Goal: Task Accomplishment & Management: Manage account settings

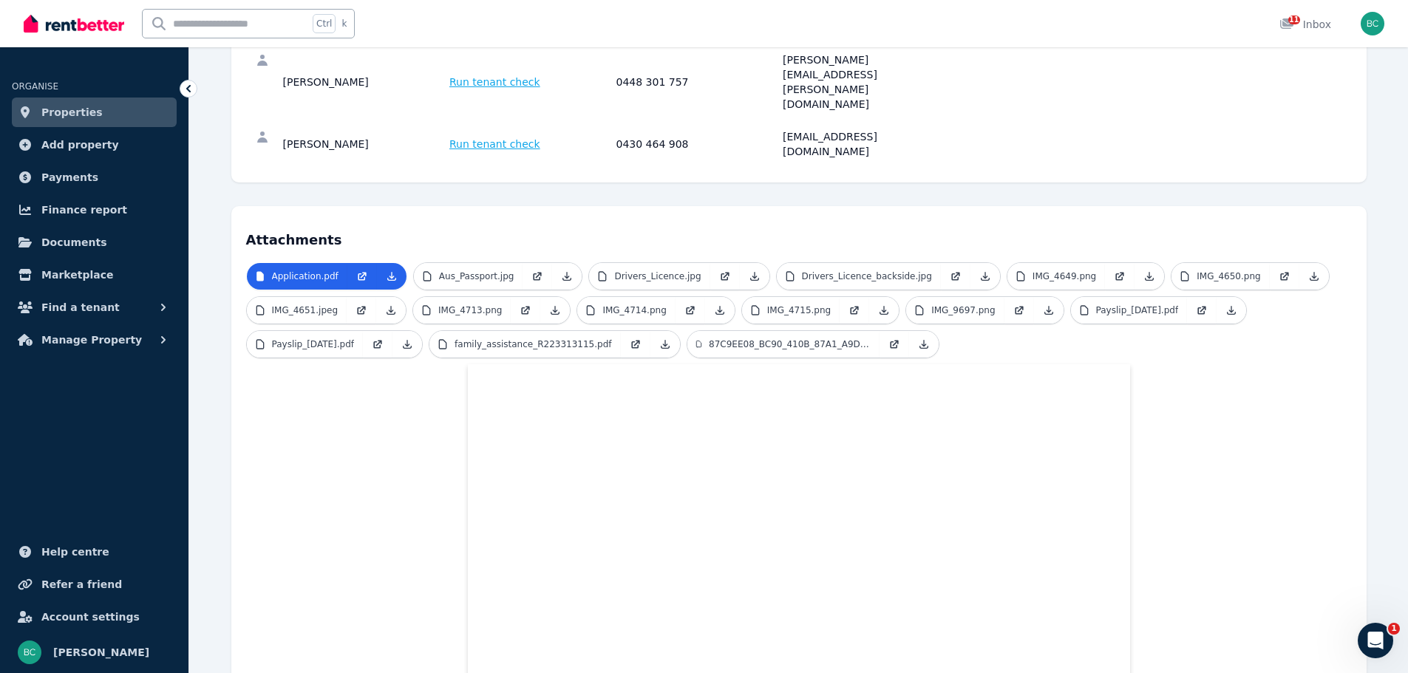
scroll to position [163, 0]
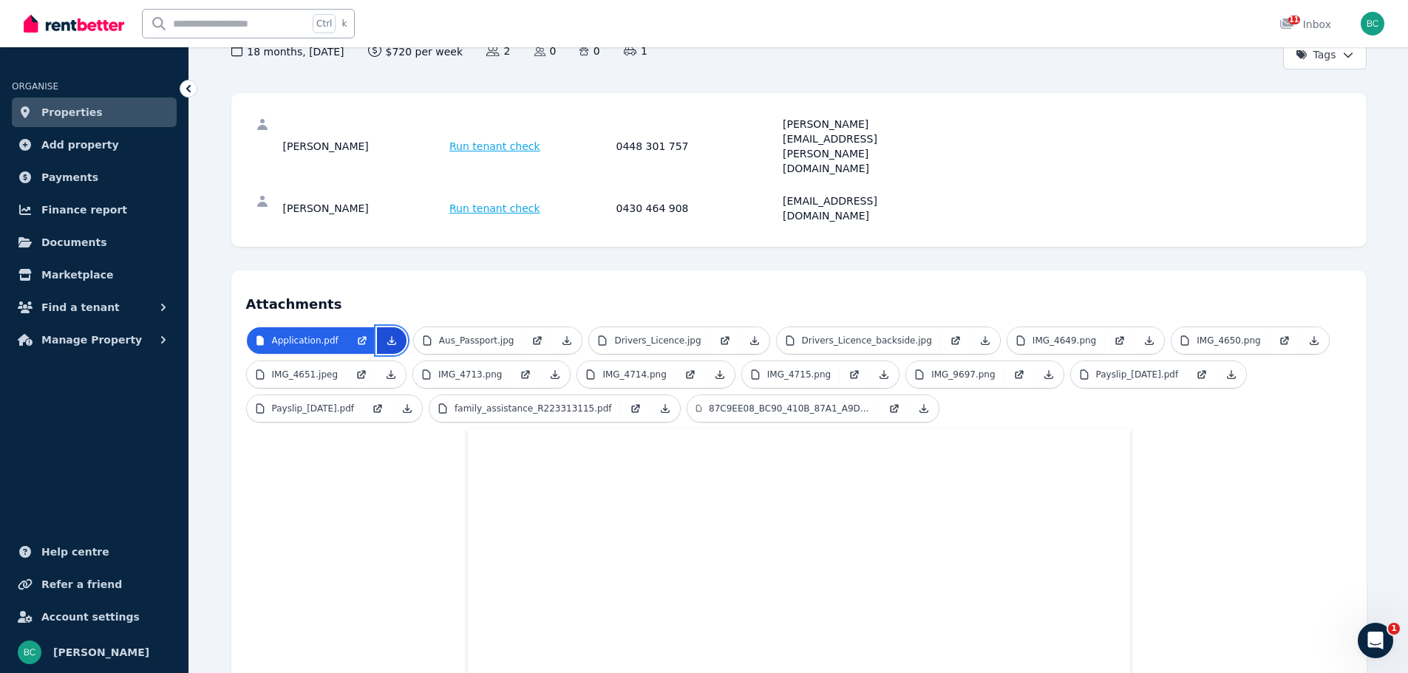
click at [389, 335] on icon at bounding box center [392, 341] width 12 height 12
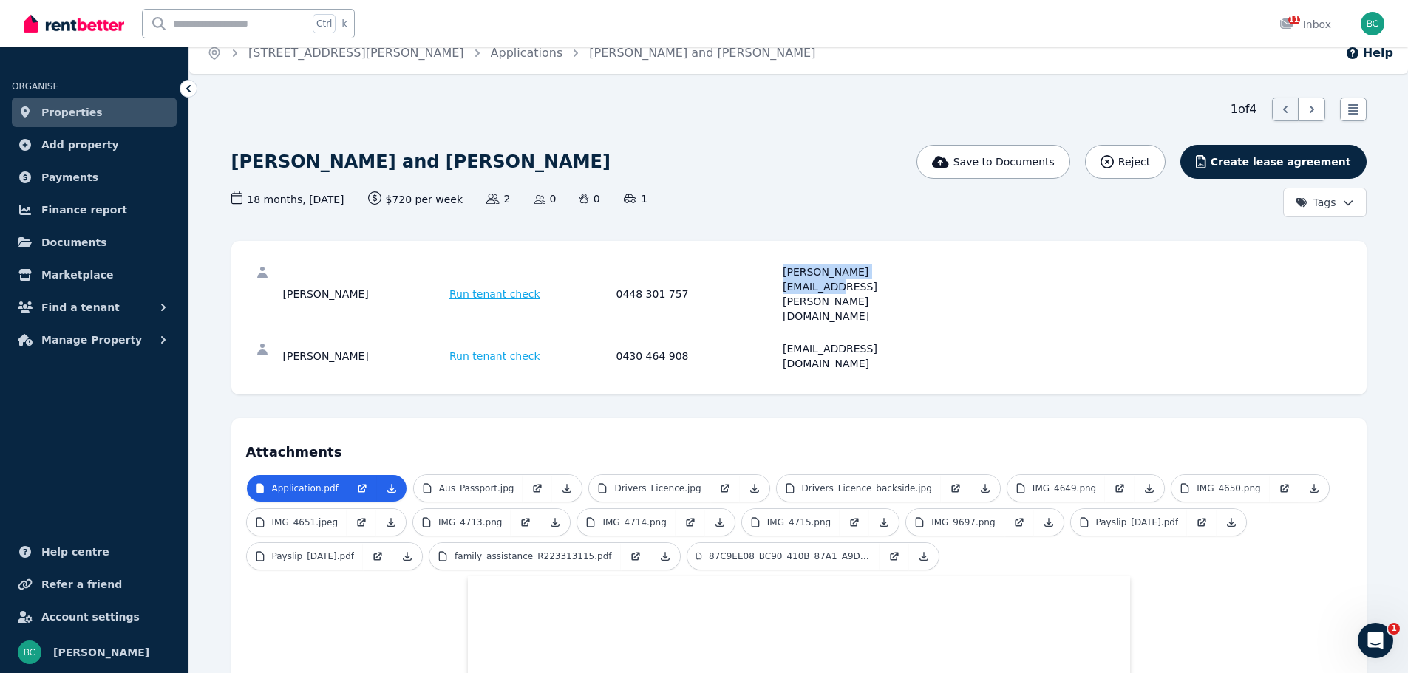
drag, startPoint x: 897, startPoint y: 271, endPoint x: 772, endPoint y: 276, distance: 125.8
click at [772, 276] on div "[PERSON_NAME] Run tenant check 0448 301 757 [PERSON_NAME][EMAIL_ADDRESS][PERSON…" at bounding box center [614, 294] width 662 height 59
copy div "[PERSON_NAME][EMAIL_ADDRESS][PERSON_NAME][DOMAIN_NAME]"
drag, startPoint x: 920, startPoint y: 307, endPoint x: 782, endPoint y: 299, distance: 137.7
click at [782, 342] on div "[PERSON_NAME] Run tenant check 0430 464 908 [EMAIL_ADDRESS][DOMAIN_NAME]" at bounding box center [614, 357] width 662 height 30
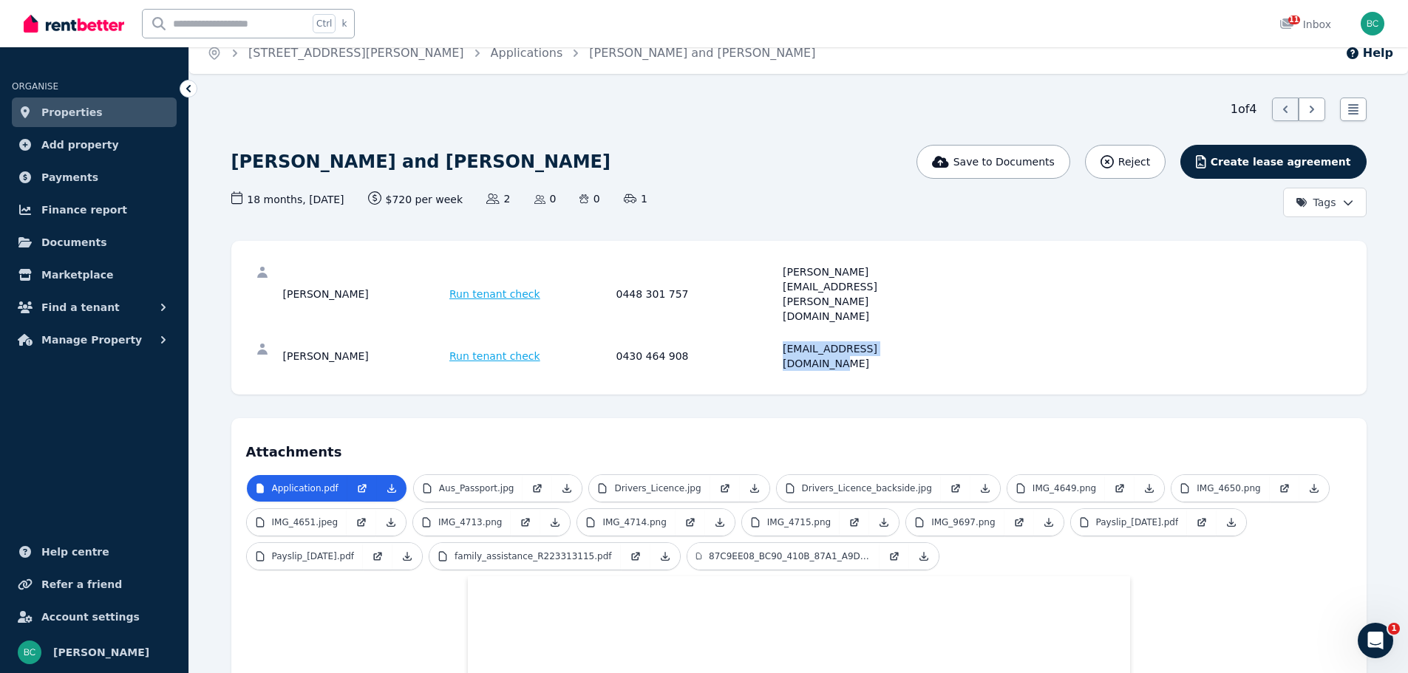
copy div "[EMAIL_ADDRESS][DOMAIN_NAME]"
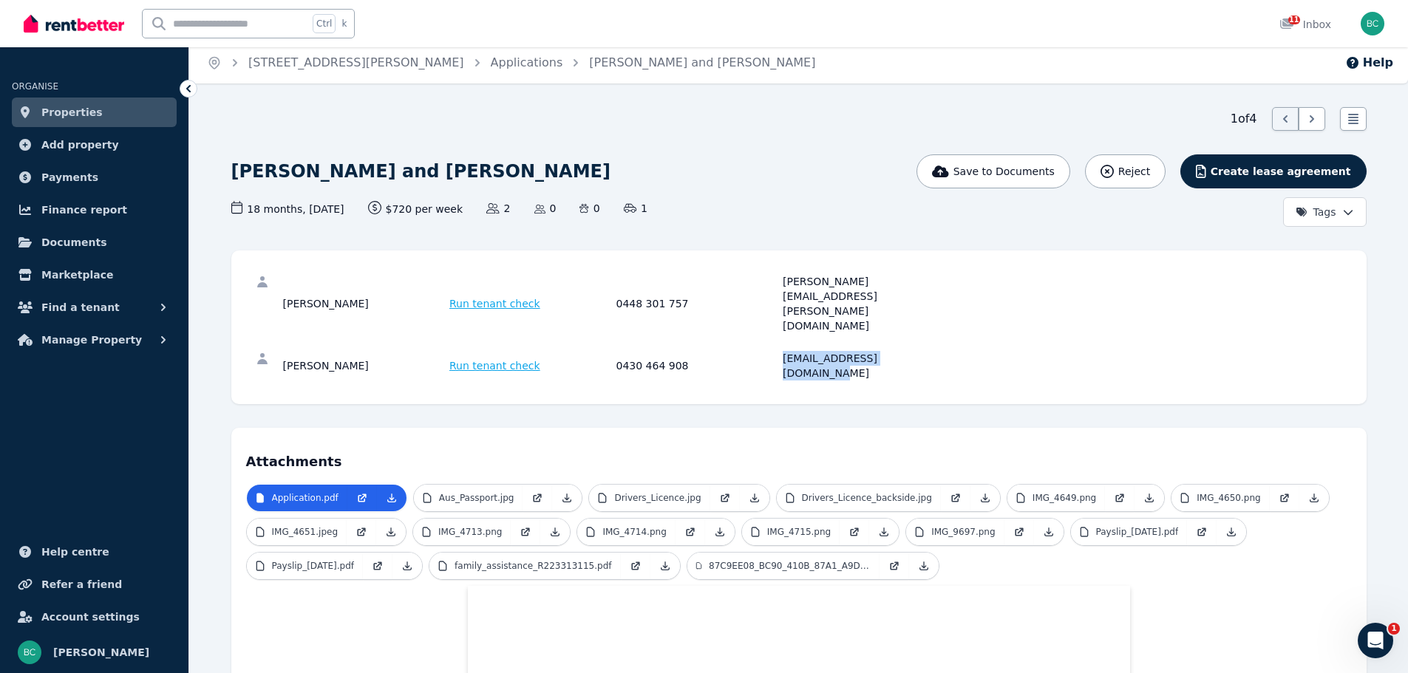
scroll to position [0, 0]
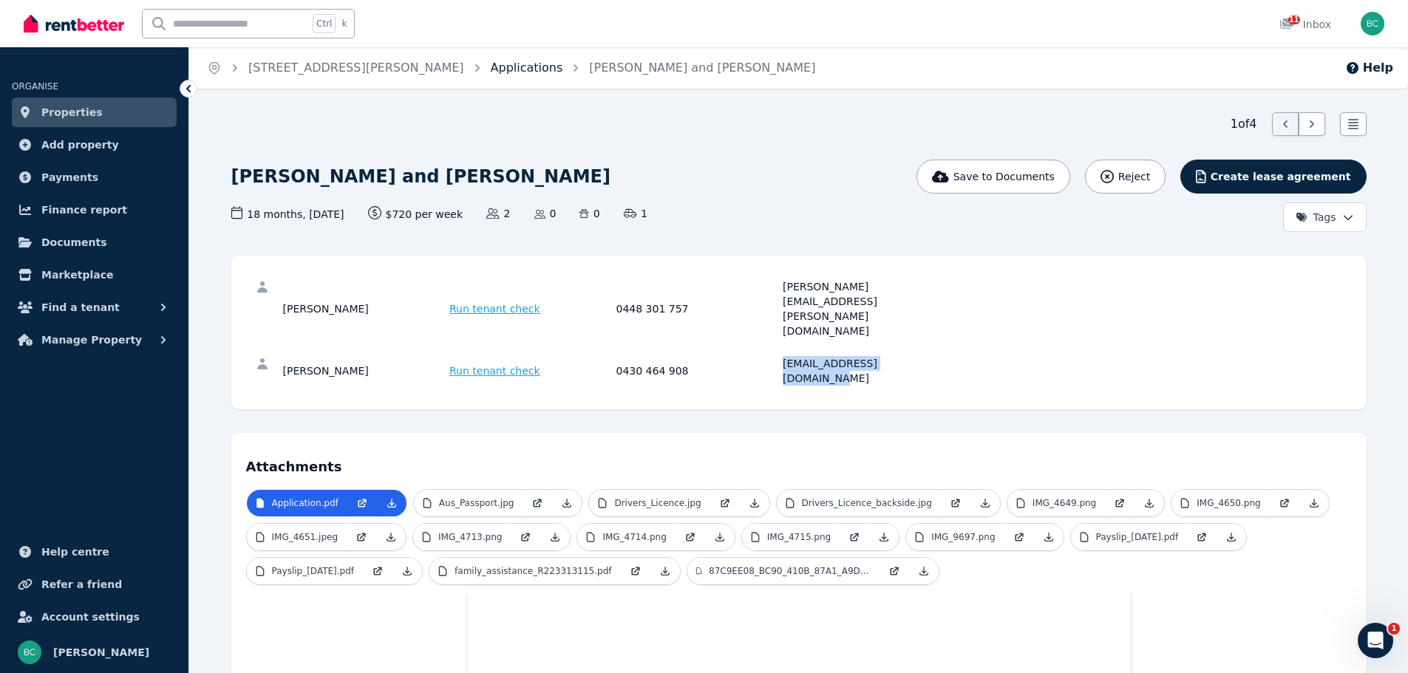
click at [491, 74] on link "Applications" at bounding box center [527, 68] width 72 height 14
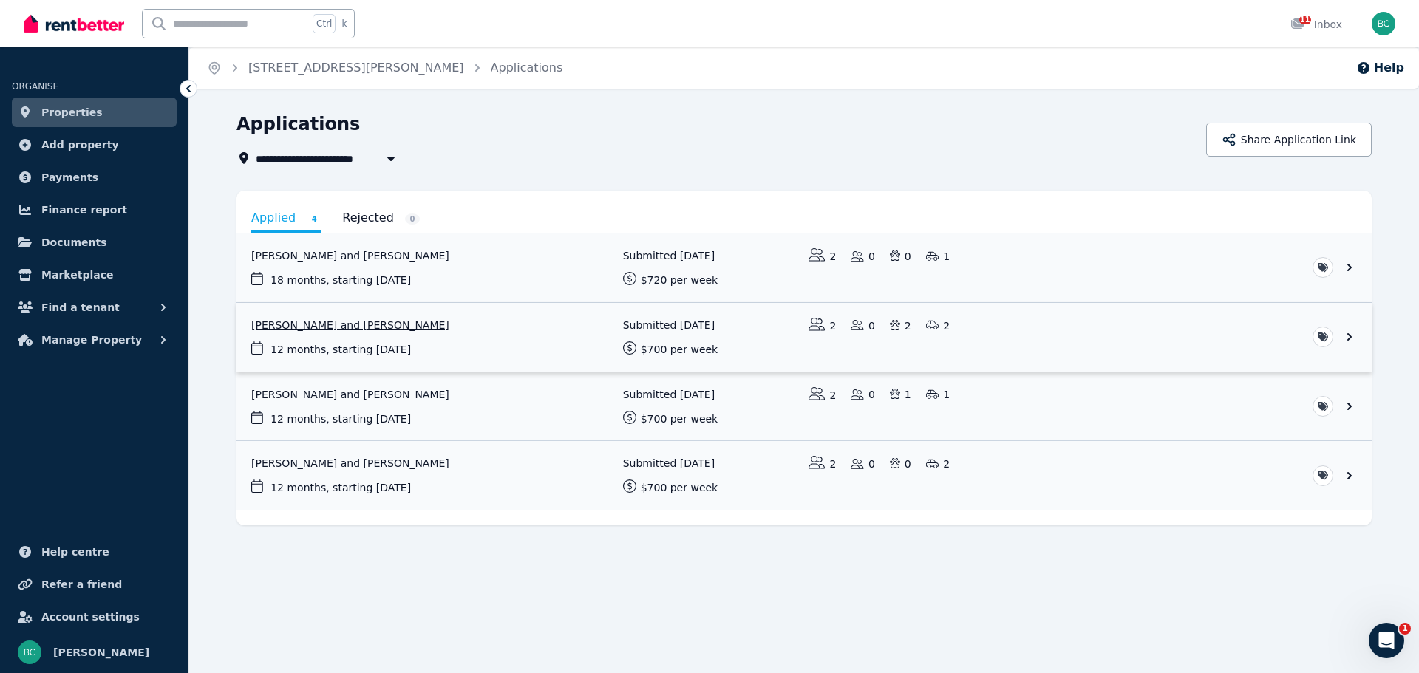
click at [509, 329] on link "View application: Alice Tse and Fred Baker" at bounding box center [804, 337] width 1135 height 69
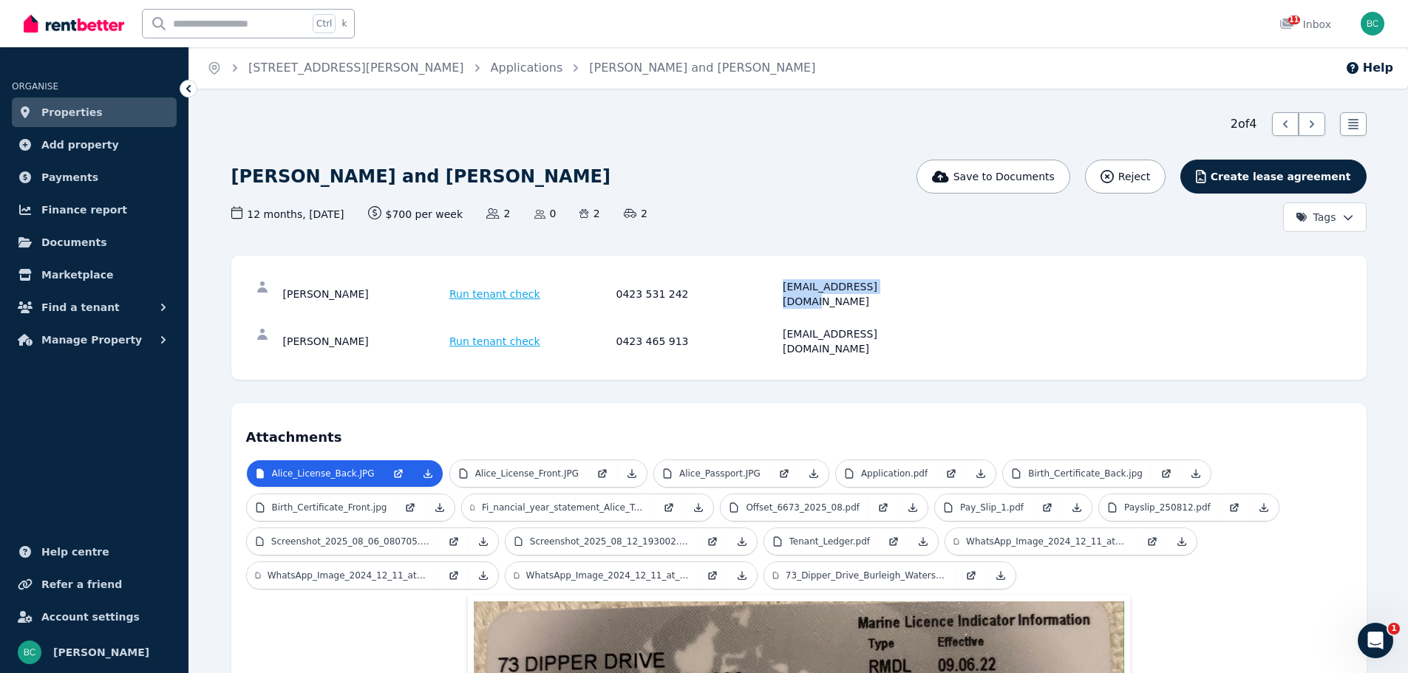
drag, startPoint x: 886, startPoint y: 289, endPoint x: 779, endPoint y: 282, distance: 106.7
click at [779, 282] on div "[PERSON_NAME] Run tenant check 0423 531 242 [EMAIL_ADDRESS][DOMAIN_NAME]" at bounding box center [614, 294] width 662 height 30
copy div "[EMAIL_ADDRESS][DOMAIN_NAME]"
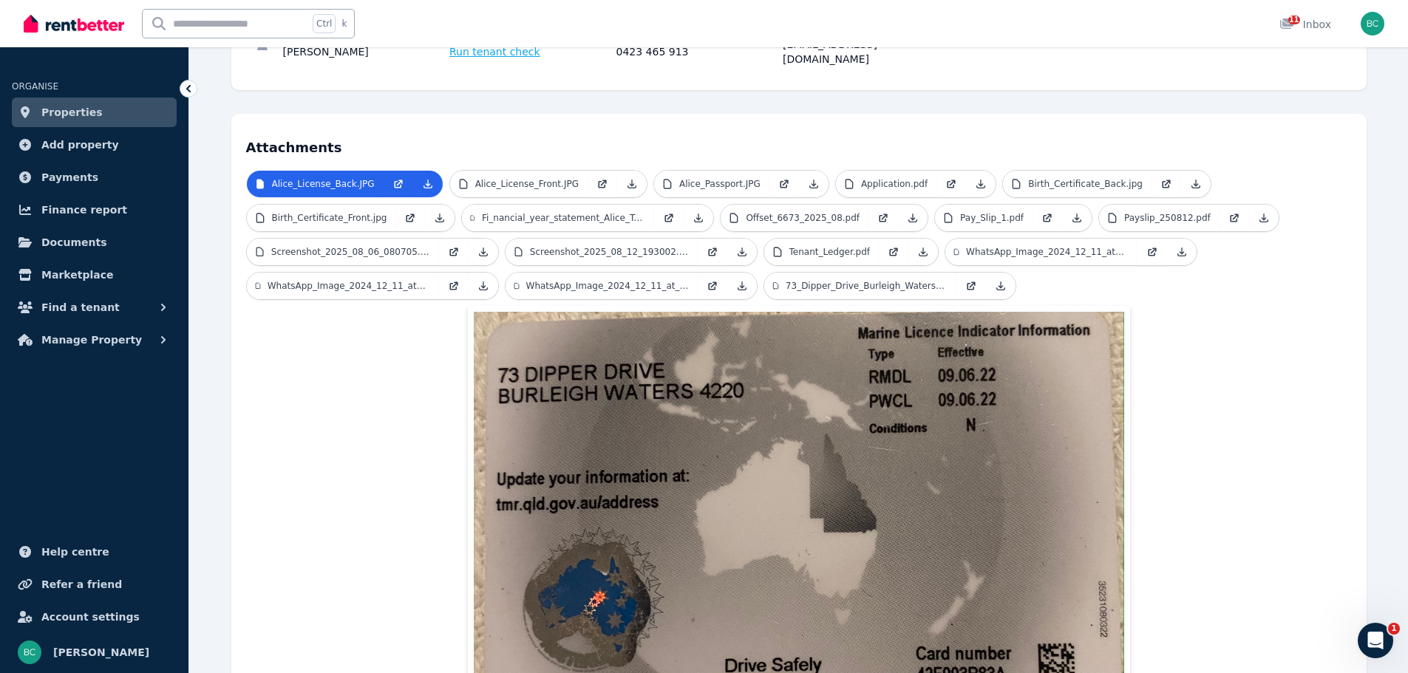
scroll to position [32, 0]
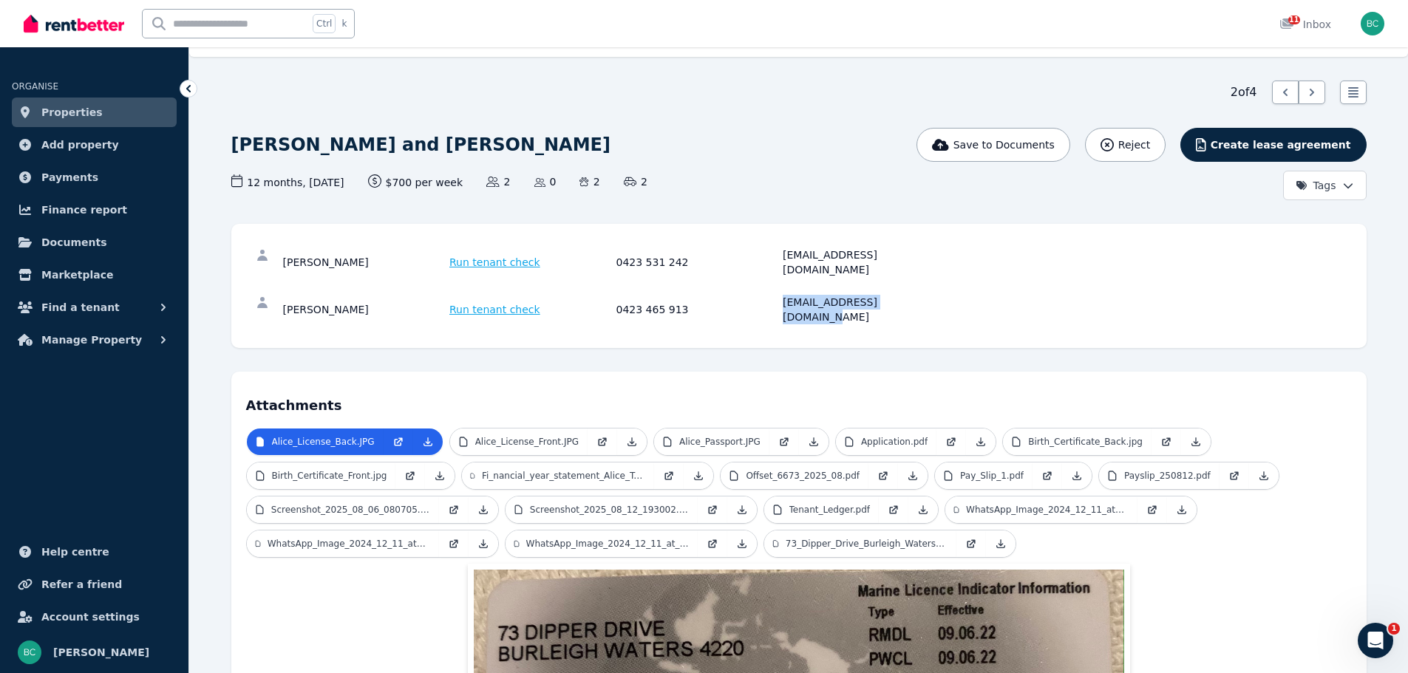
drag, startPoint x: 923, startPoint y: 282, endPoint x: 782, endPoint y: 282, distance: 140.5
click at [782, 295] on div "[PERSON_NAME] Run tenant check 0423 465 913 [EMAIL_ADDRESS][DOMAIN_NAME]" at bounding box center [614, 310] width 662 height 30
copy div "[EMAIL_ADDRESS][DOMAIN_NAME]"
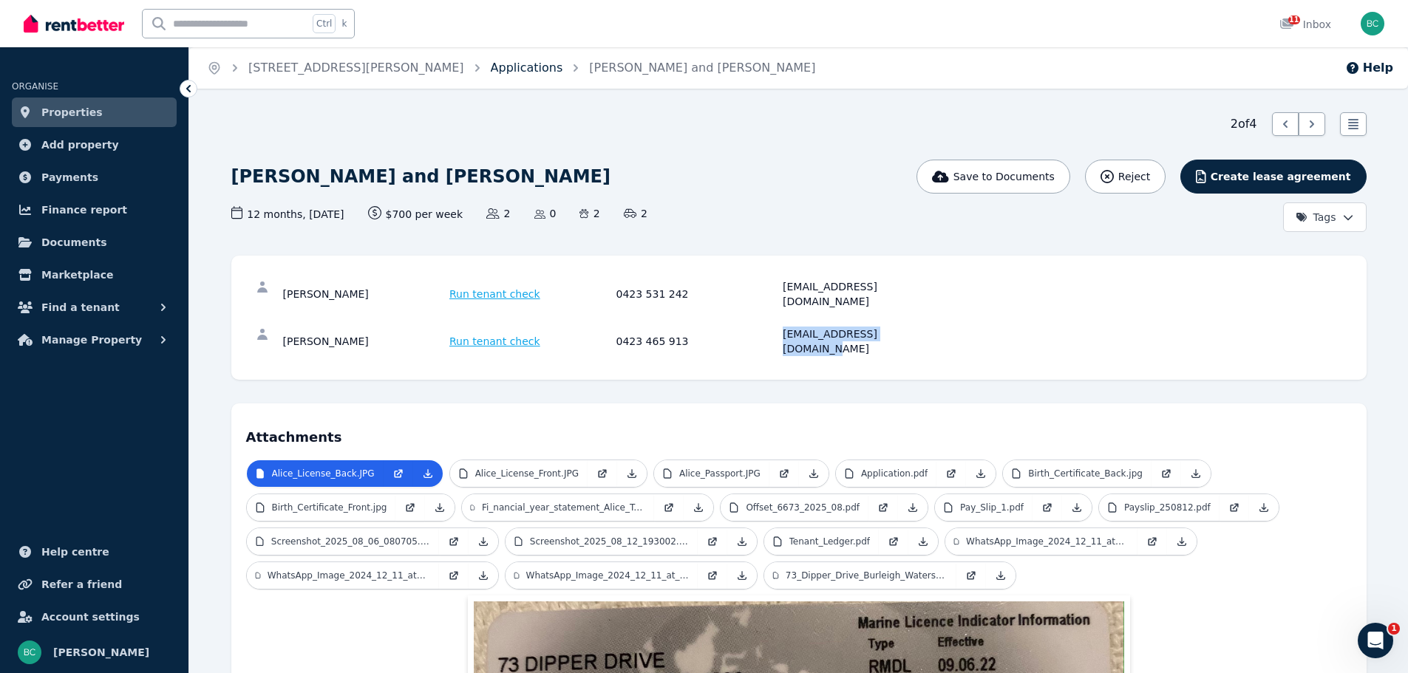
click at [491, 74] on link "Applications" at bounding box center [527, 68] width 72 height 14
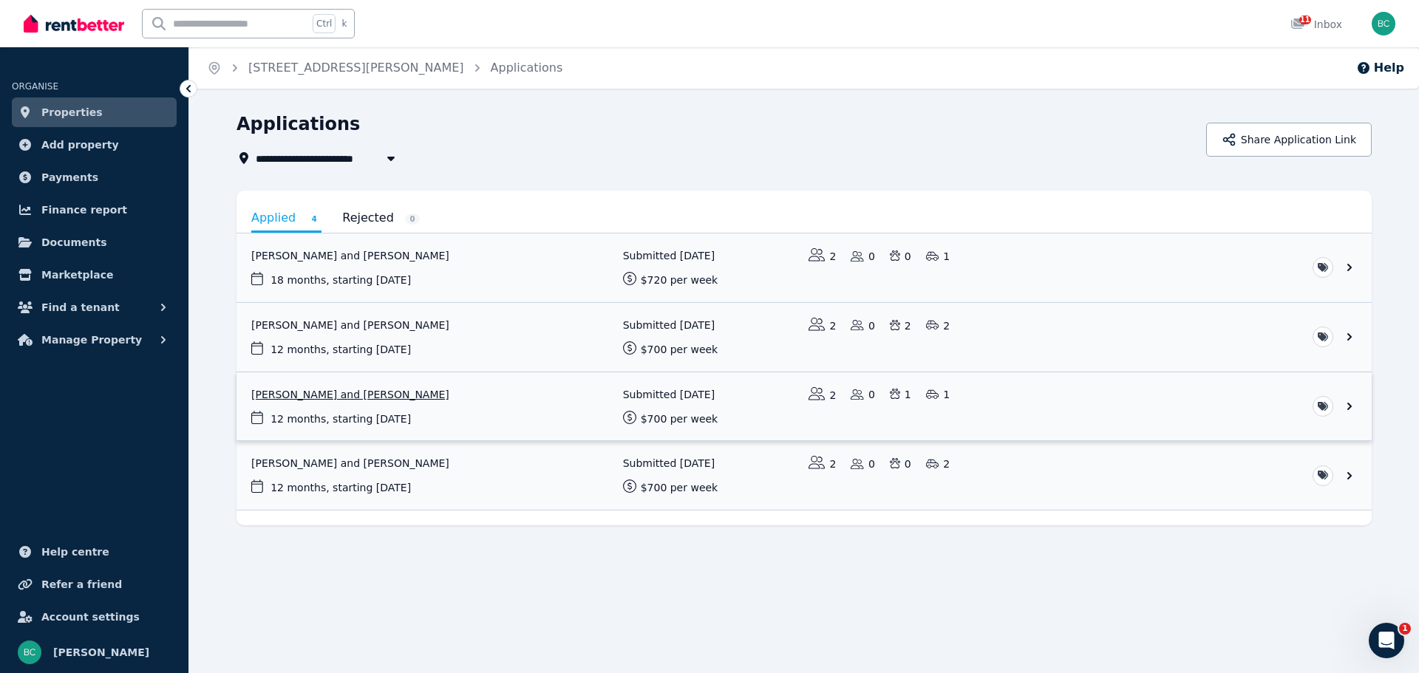
click at [538, 395] on link "View application: Miki Kobayashi and Junji Yasuda" at bounding box center [804, 407] width 1135 height 69
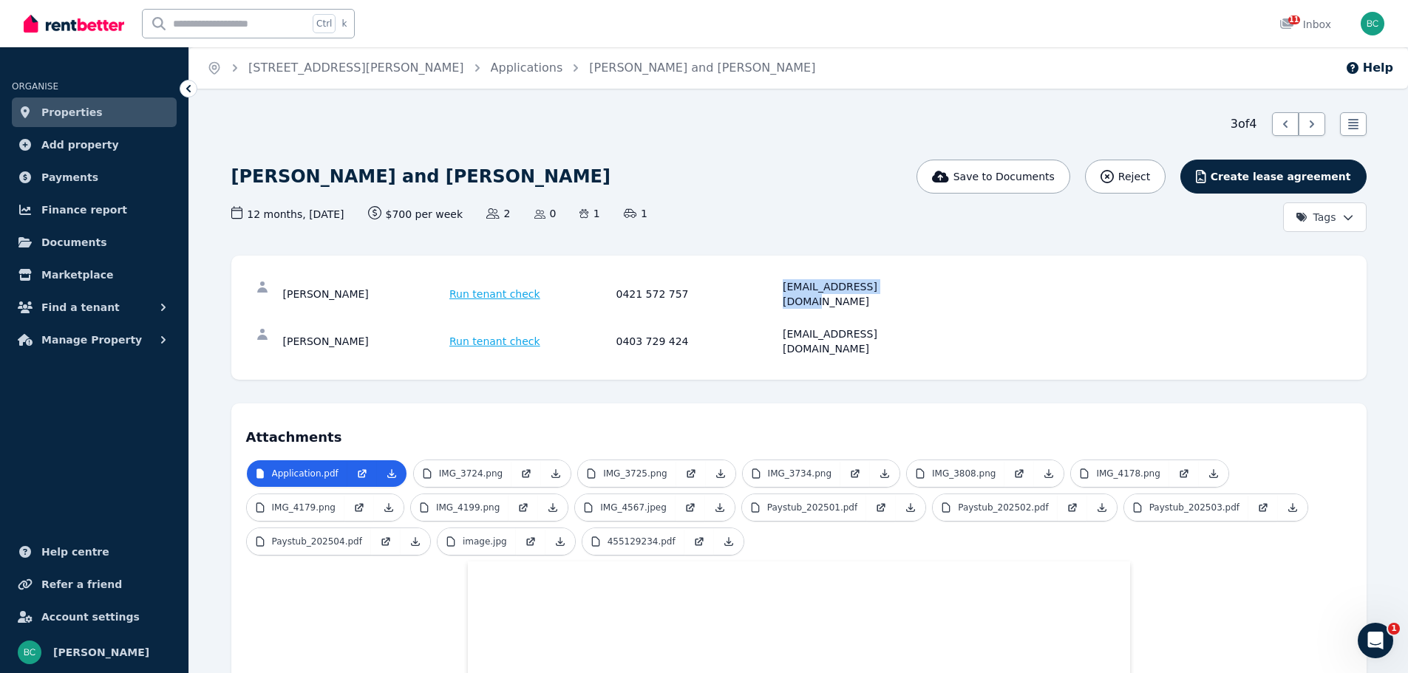
drag, startPoint x: 911, startPoint y: 296, endPoint x: 782, endPoint y: 281, distance: 129.5
click at [782, 281] on div "[PERSON_NAME] Run tenant check 0421 572 757 [EMAIL_ADDRESS][DOMAIN_NAME]" at bounding box center [799, 294] width 1106 height 47
copy div "[EMAIL_ADDRESS][DOMAIN_NAME]"
drag, startPoint x: 846, startPoint y: 319, endPoint x: 747, endPoint y: 319, distance: 98.3
click at [747, 327] on div "[PERSON_NAME] Run tenant check 0403 729 424 [EMAIL_ADDRESS][DOMAIN_NAME]" at bounding box center [614, 342] width 662 height 30
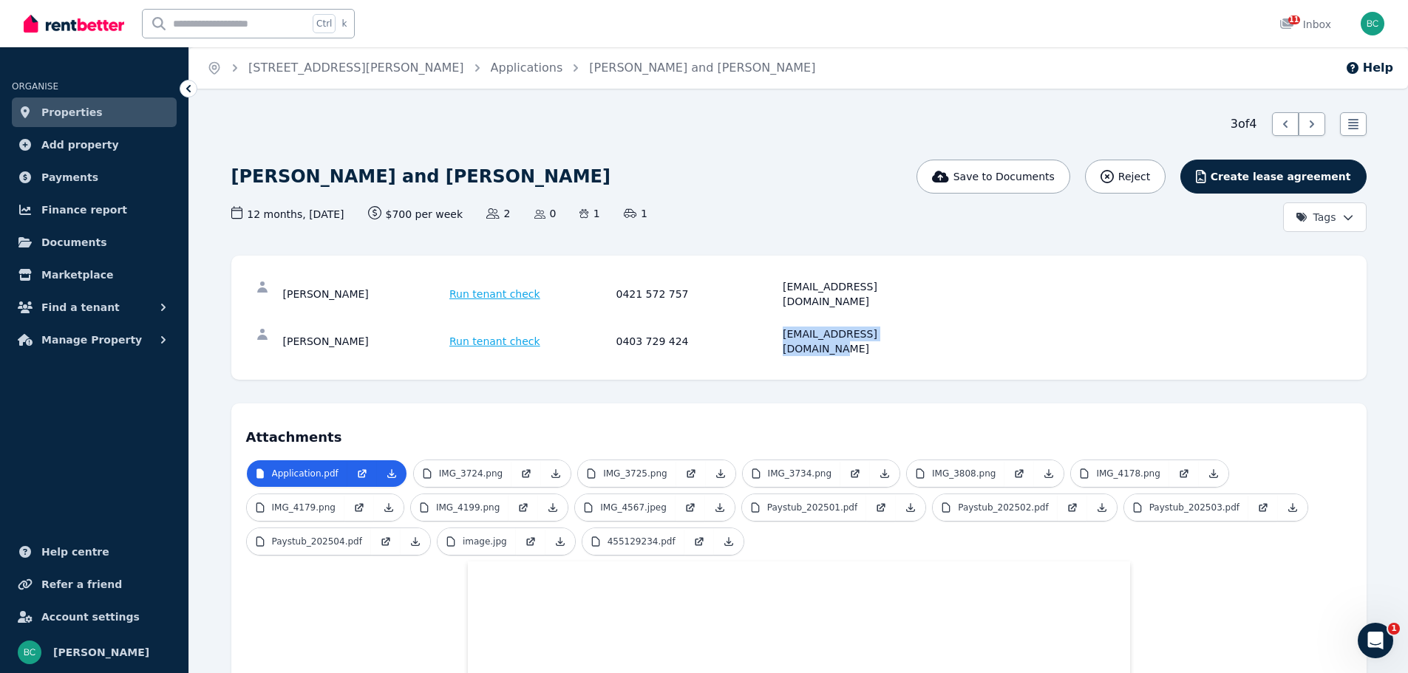
copy div "[EMAIL_ADDRESS][DOMAIN_NAME]"
click at [491, 72] on link "Applications" at bounding box center [527, 68] width 72 height 14
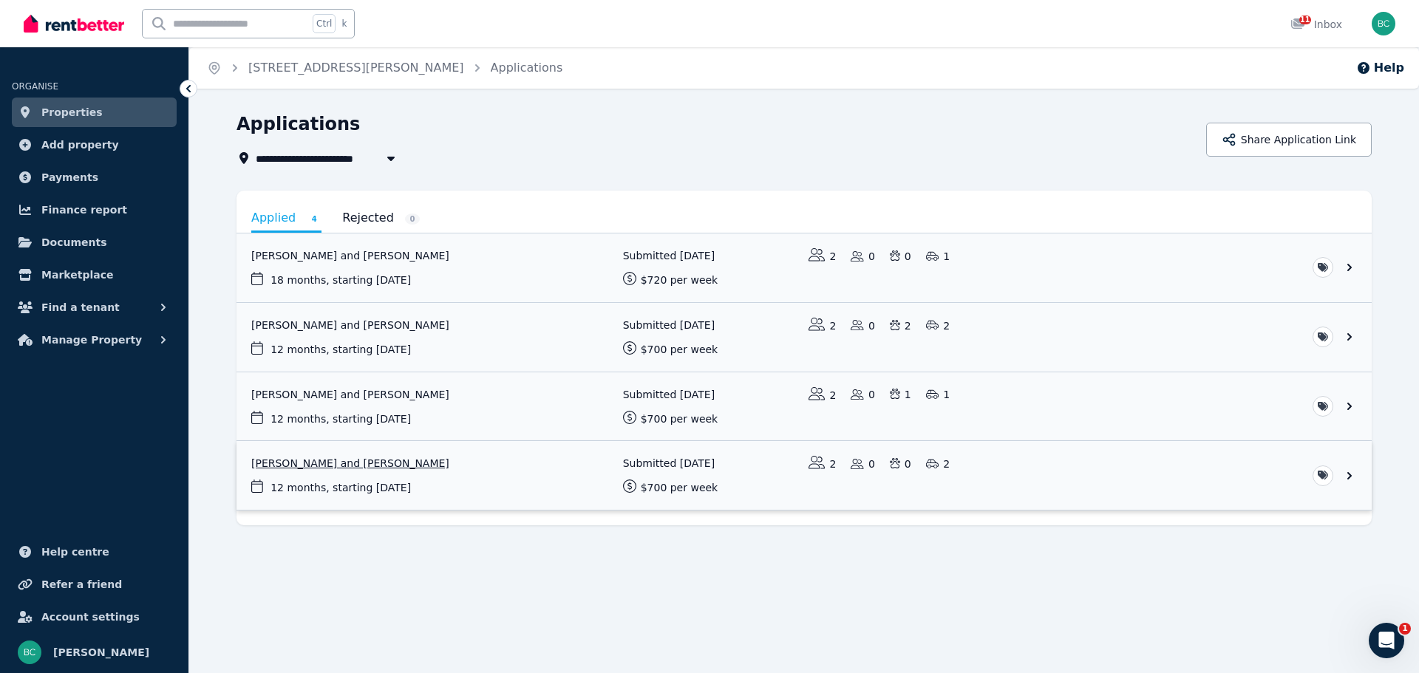
click at [367, 481] on link "View application: Taleah May and Laila Smith" at bounding box center [804, 475] width 1135 height 69
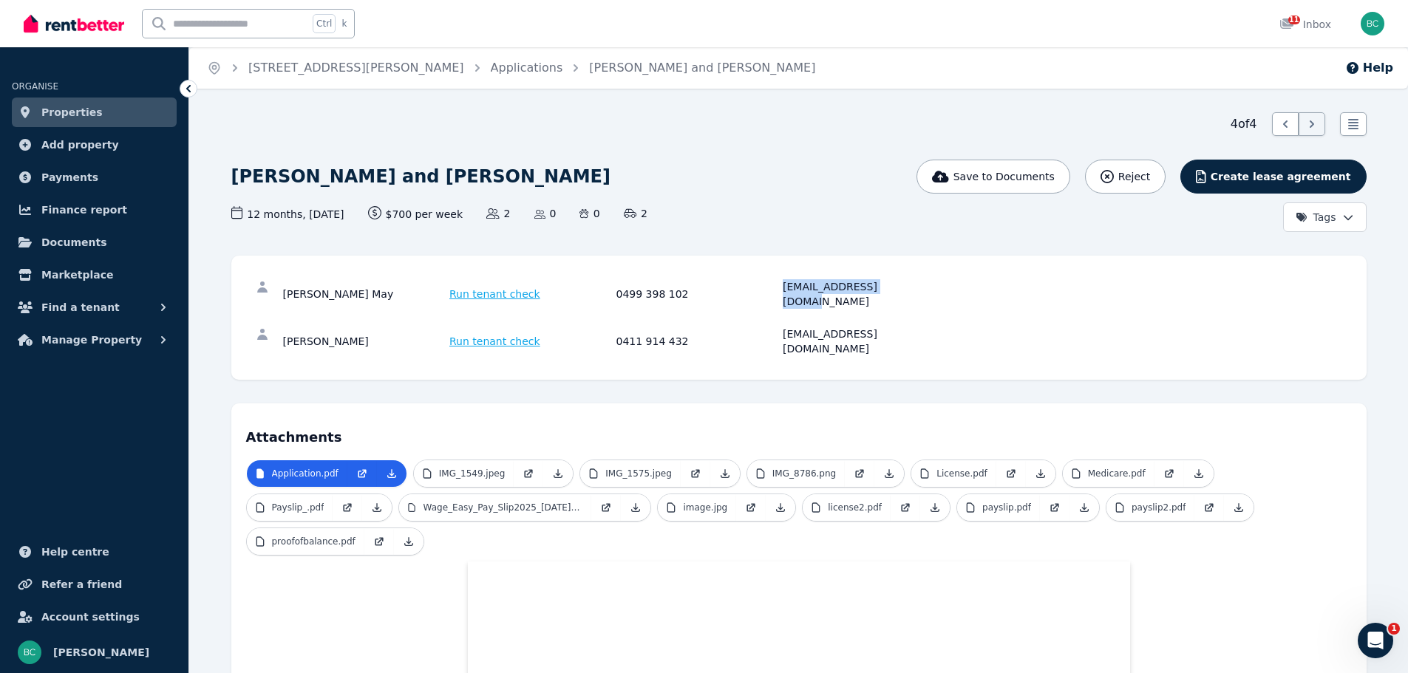
drag, startPoint x: 911, startPoint y: 281, endPoint x: 773, endPoint y: 296, distance: 139.0
click at [773, 296] on div "[PERSON_NAME] May Run tenant check 0499 398 102 [EMAIL_ADDRESS][DOMAIN_NAME]" at bounding box center [799, 294] width 1106 height 47
copy div "[EMAIL_ADDRESS][DOMAIN_NAME]"
drag, startPoint x: 911, startPoint y: 324, endPoint x: 779, endPoint y: 322, distance: 132.3
click at [779, 327] on div "[PERSON_NAME] Run tenant check 0411 914 432 [EMAIL_ADDRESS][DOMAIN_NAME]" at bounding box center [614, 342] width 662 height 30
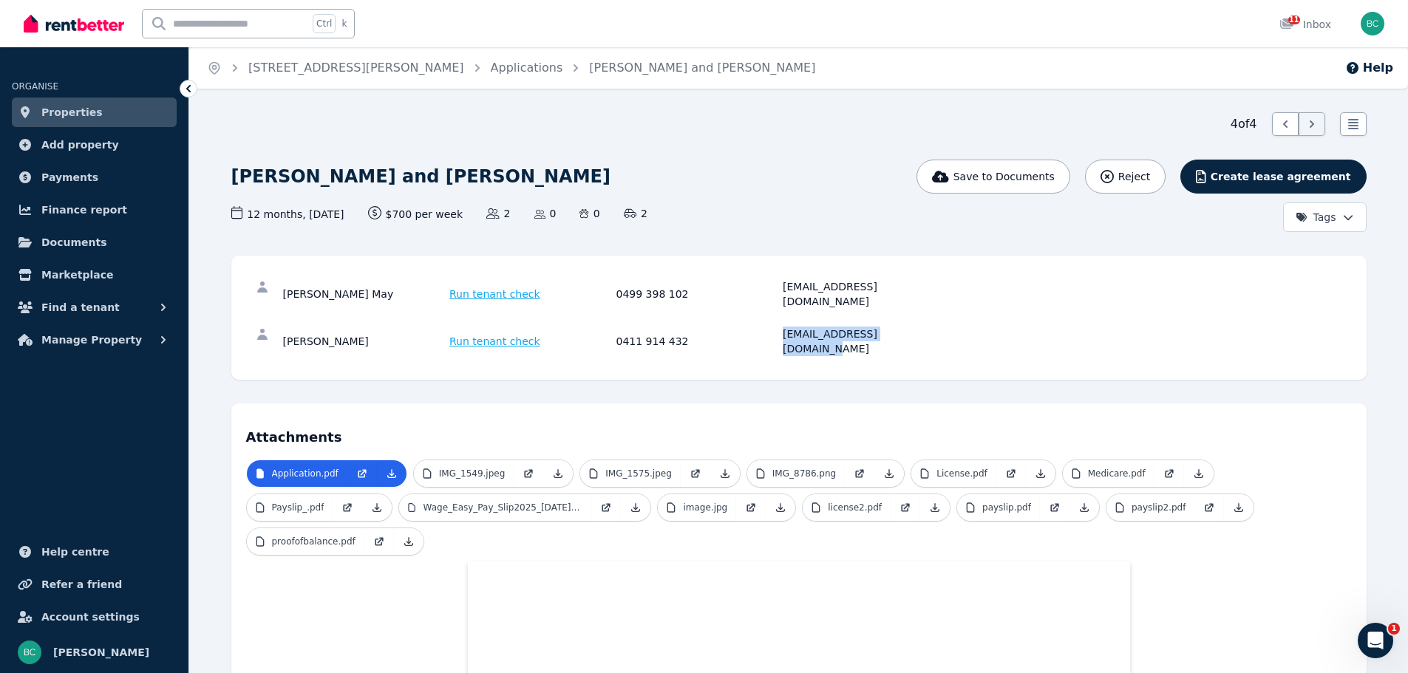
copy div "[EMAIL_ADDRESS][DOMAIN_NAME]"
